Goal: Information Seeking & Learning: Learn about a topic

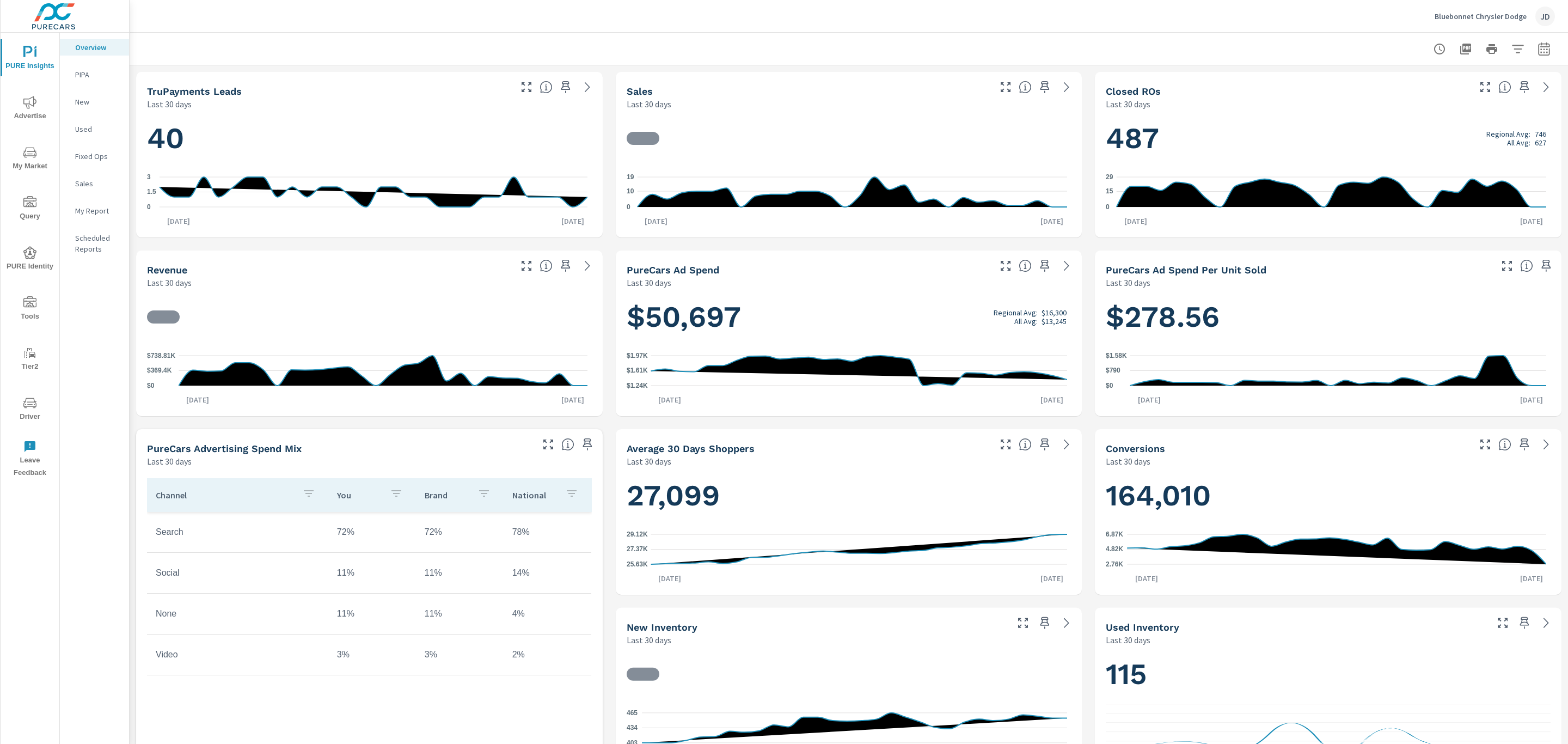
scroll to position [1, 0]
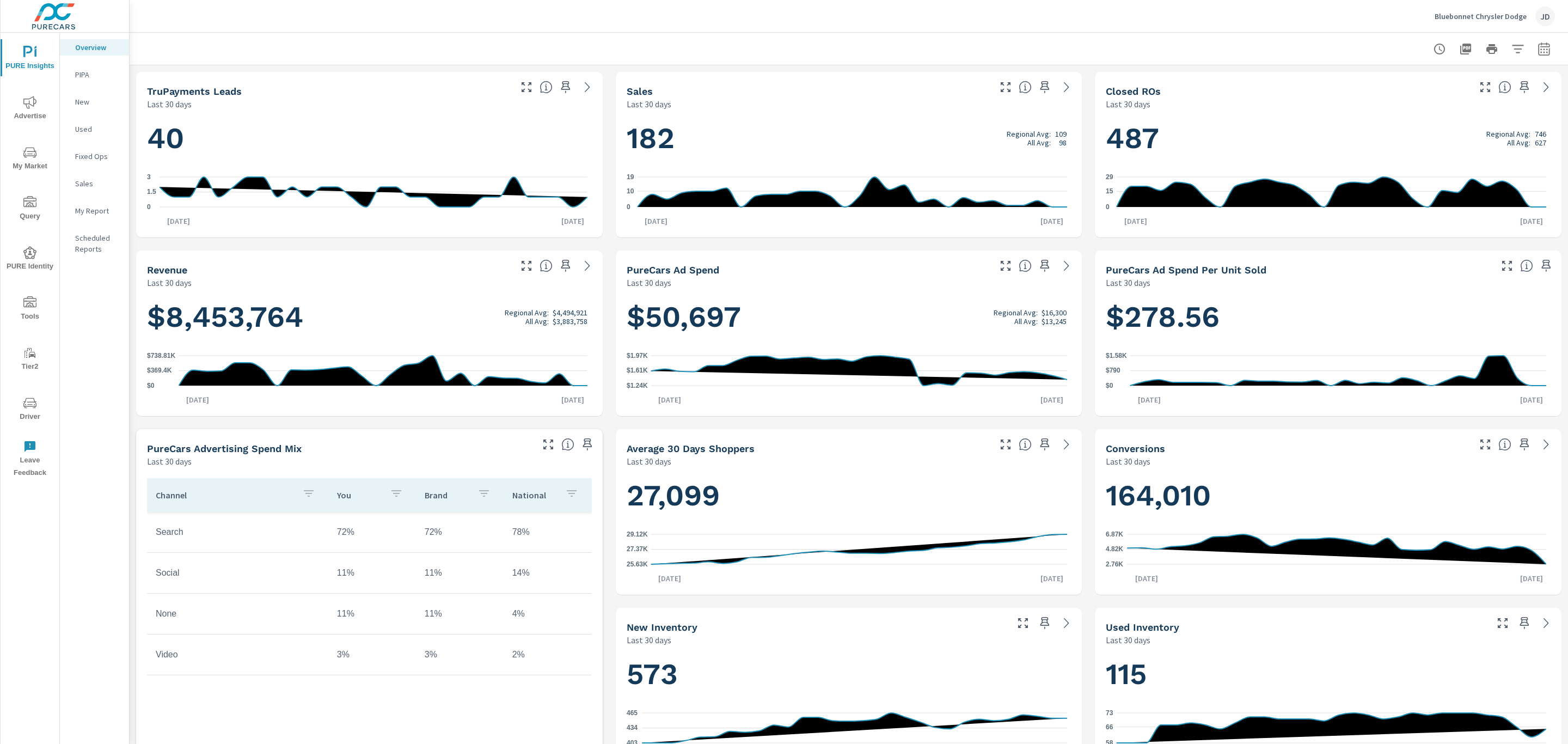
click at [30, 152] on icon "nav menu" at bounding box center [30, 152] width 13 height 13
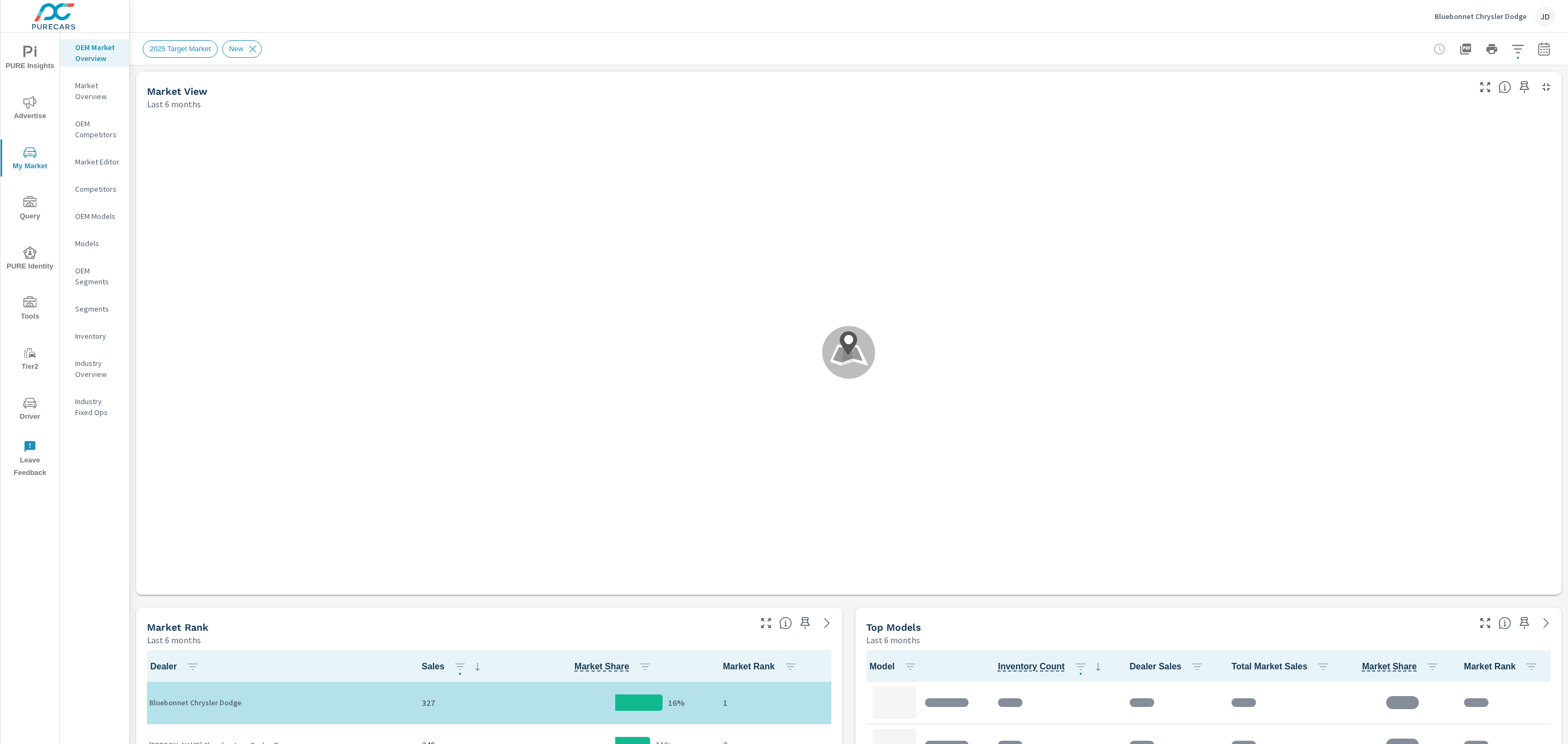
click at [30, 413] on span "Driver" at bounding box center [30, 410] width 53 height 27
